Goal: Check status: Check status

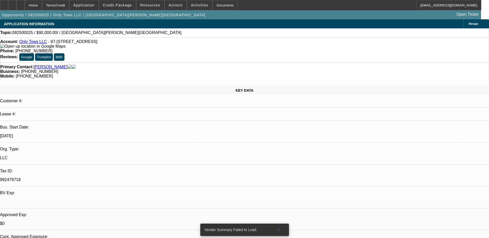
select select "0"
select select "2"
select select "0.1"
select select "4"
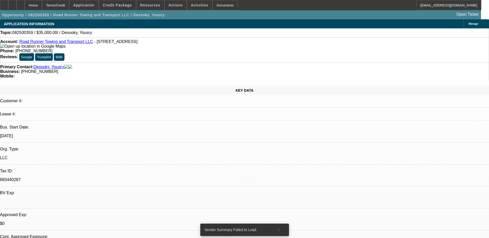
select select "0"
select select "2"
select select "0.1"
select select "4"
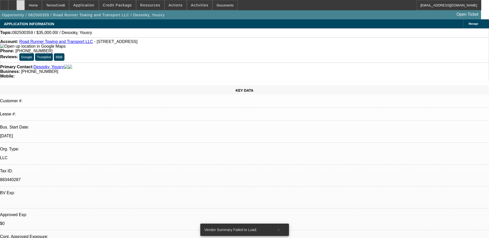
click at [25, 9] on div at bounding box center [21, 5] width 8 height 10
select select "0"
select select "2"
select select "0.1"
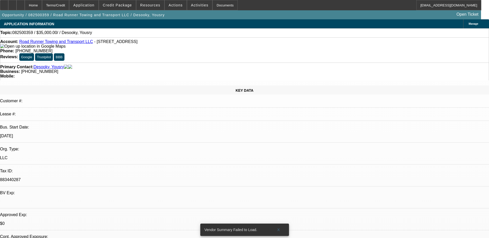
select select "4"
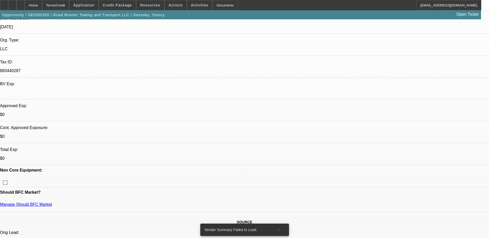
scroll to position [129, 0]
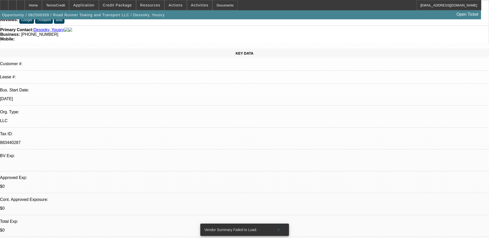
scroll to position [0, 0]
